Goal: Find specific page/section: Find specific page/section

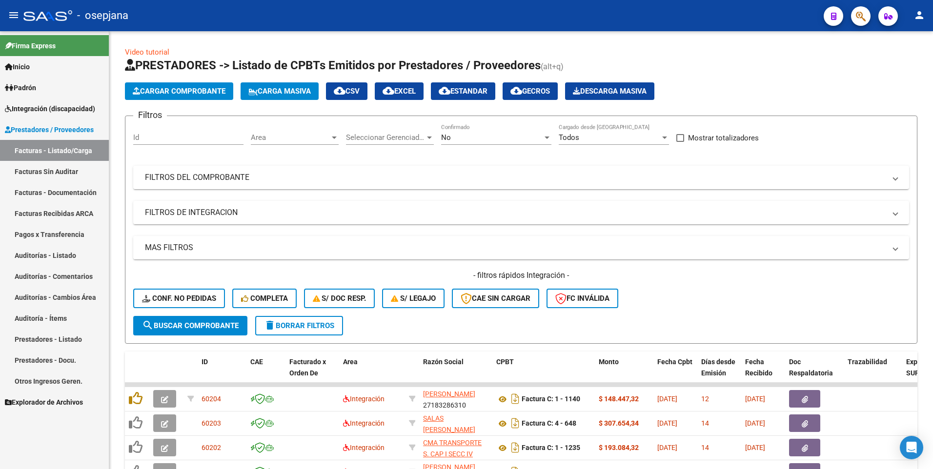
click at [35, 105] on span "Integración (discapacidad)" at bounding box center [50, 108] width 90 height 11
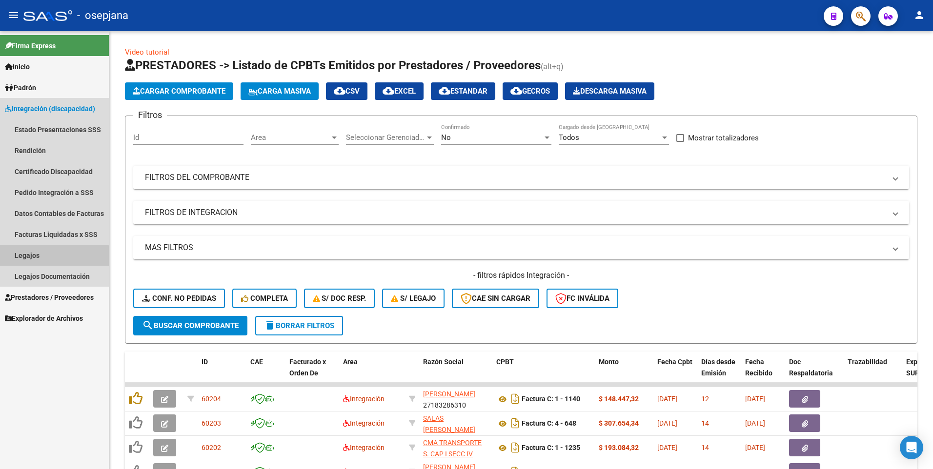
click at [39, 257] on link "Legajos" at bounding box center [54, 255] width 109 height 21
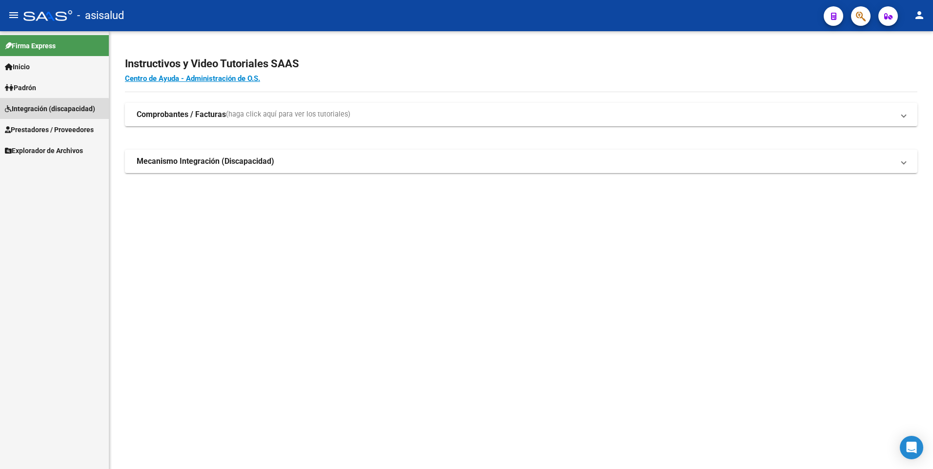
click at [28, 111] on span "Integración (discapacidad)" at bounding box center [50, 108] width 90 height 11
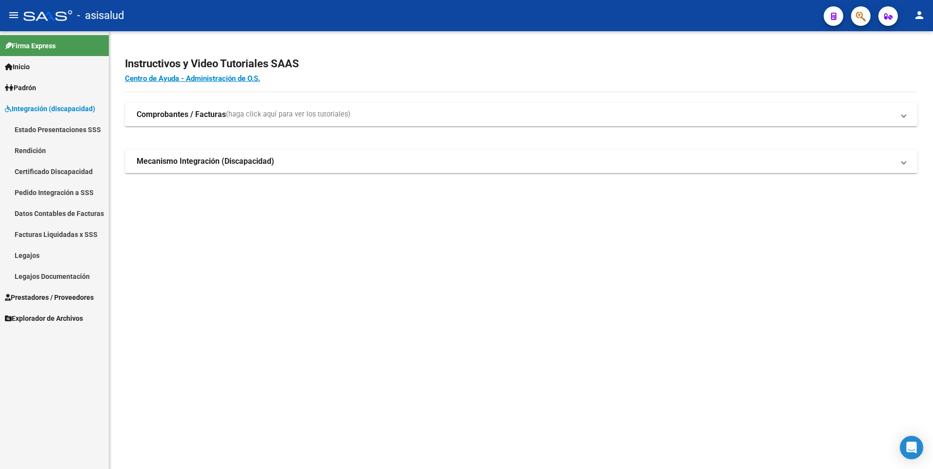
click at [41, 259] on link "Legajos" at bounding box center [54, 255] width 109 height 21
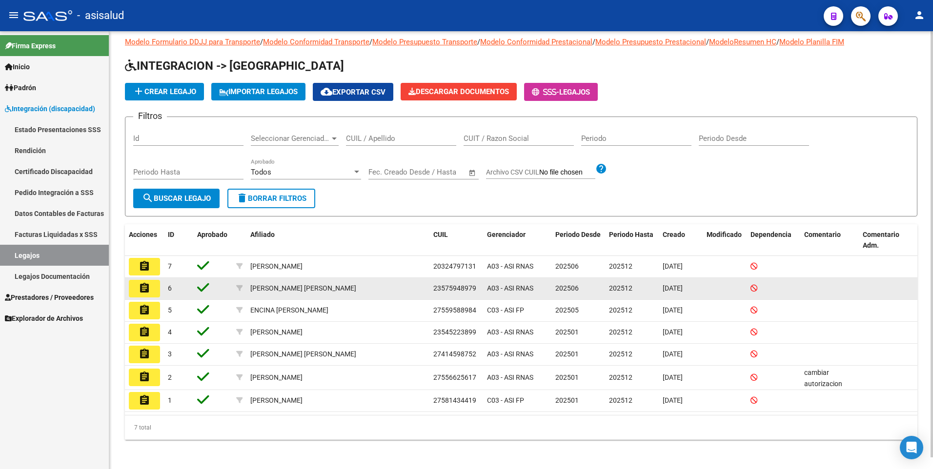
scroll to position [12, 0]
